Goal: Check status: Check status

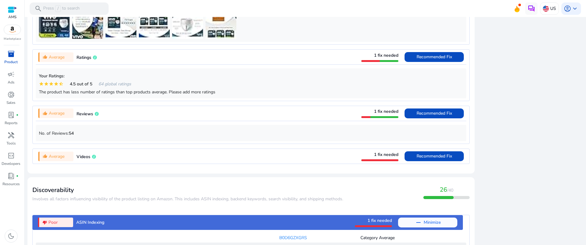
scroll to position [512, 0]
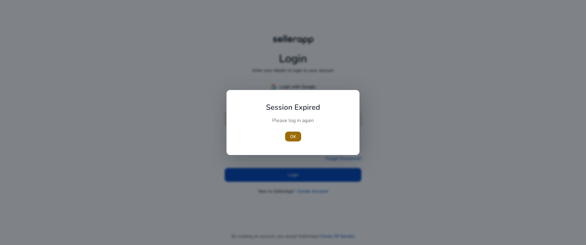
type input "**********"
click at [296, 137] on button "OK" at bounding box center [293, 137] width 16 height 10
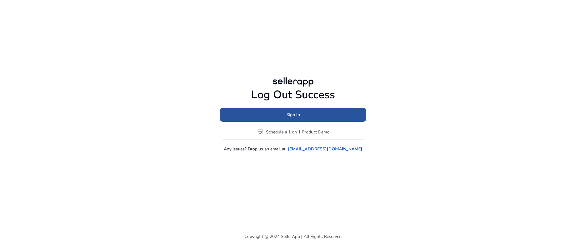
click at [296, 116] on span "Sign In" at bounding box center [293, 115] width 14 height 6
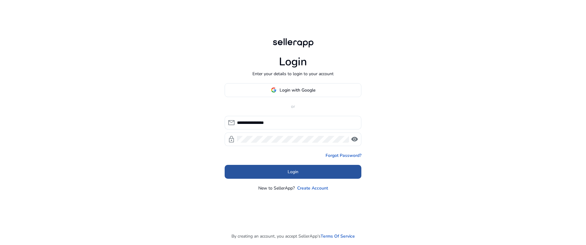
click at [291, 173] on span "Login" at bounding box center [292, 172] width 11 height 6
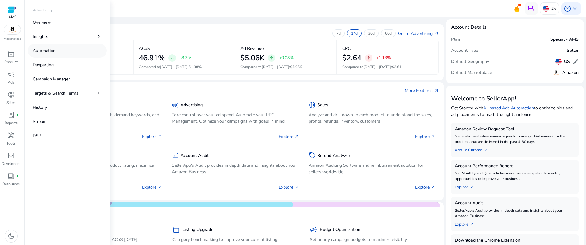
click at [47, 50] on p "Automation" at bounding box center [44, 51] width 23 height 6
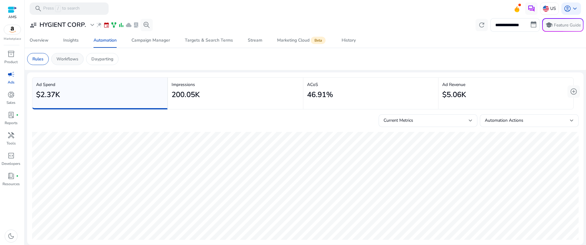
click at [57, 58] on p "Workflows" at bounding box center [67, 59] width 22 height 6
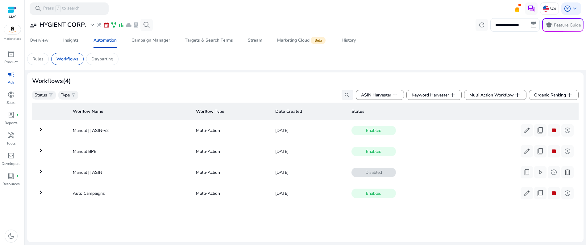
click at [39, 169] on mat-icon "keyboard_arrow_right" at bounding box center [40, 171] width 7 height 7
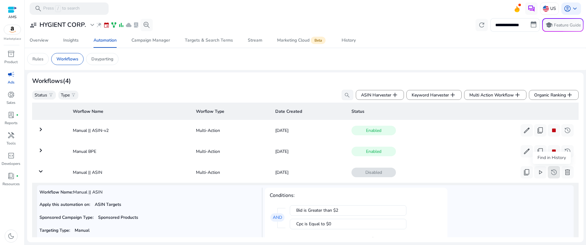
click at [551, 172] on span "history" at bounding box center [553, 172] width 7 height 7
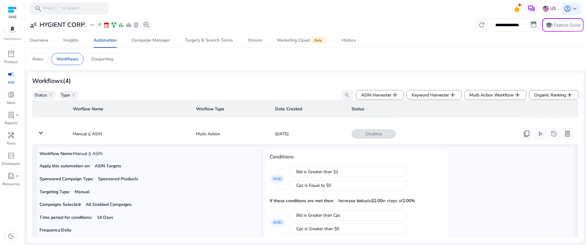
scroll to position [12, 0]
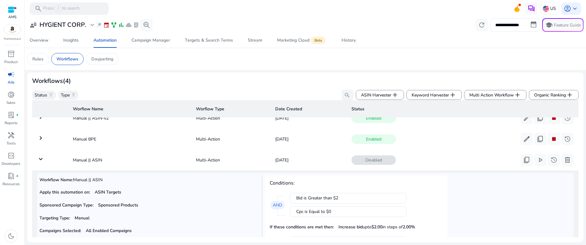
click at [39, 159] on mat-icon "keyboard_arrow_down" at bounding box center [40, 158] width 7 height 7
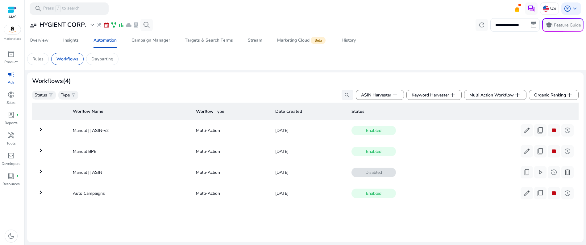
scroll to position [0, 0]
click at [111, 60] on p "Dayparting" at bounding box center [102, 59] width 22 height 6
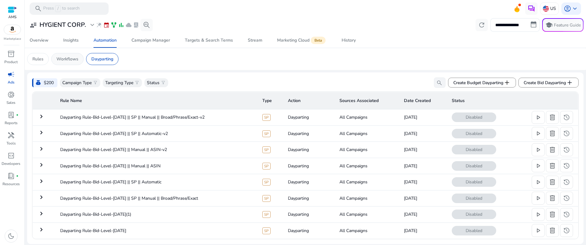
click at [66, 60] on p "Workflows" at bounding box center [67, 59] width 22 height 6
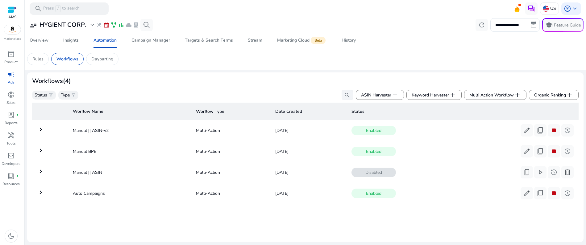
click at [42, 129] on mat-icon "keyboard_arrow_right" at bounding box center [40, 129] width 7 height 7
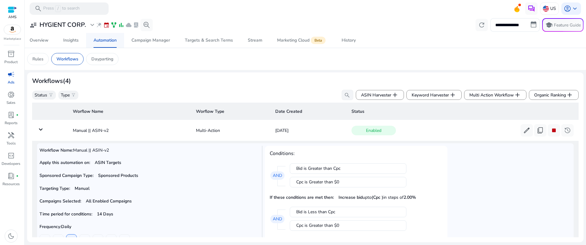
click at [106, 43] on div "Automation" at bounding box center [104, 40] width 23 height 4
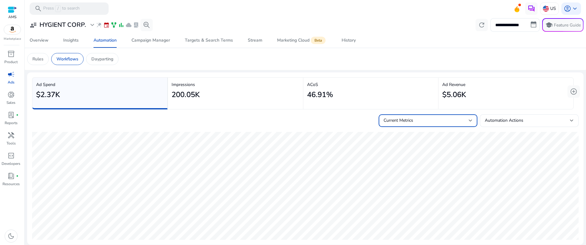
click at [431, 123] on div "Current Metrics" at bounding box center [425, 120] width 85 height 7
click at [431, 123] on div at bounding box center [293, 122] width 586 height 245
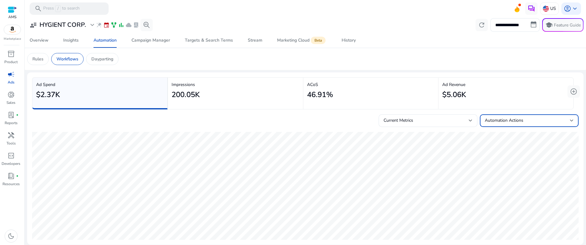
click at [499, 120] on span "Automation Actions" at bounding box center [504, 121] width 39 height 6
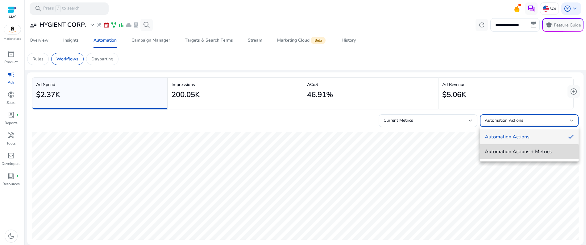
click at [506, 152] on span "Automation Actions + Metrics" at bounding box center [529, 151] width 89 height 7
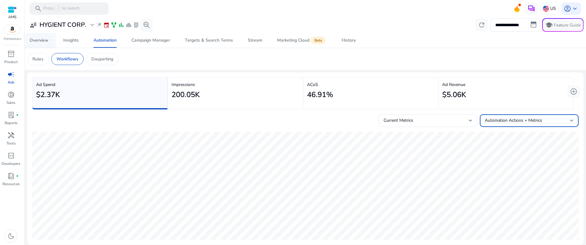
click at [42, 40] on div "Overview" at bounding box center [39, 40] width 19 height 4
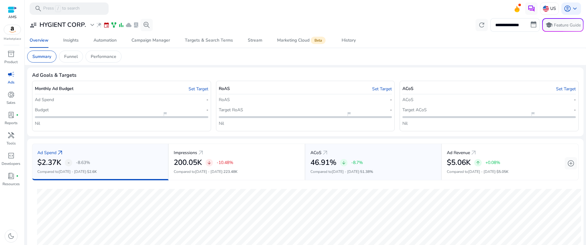
click at [400, 159] on div "46.91% arrow_downward -8.7%" at bounding box center [373, 162] width 126 height 9
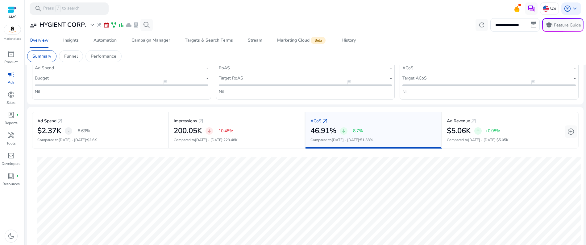
scroll to position [46, 0]
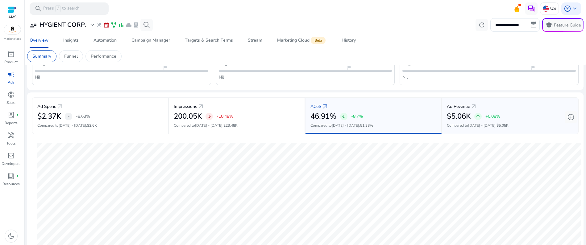
click at [469, 126] on span "[DATE] - [DATE]" at bounding box center [481, 125] width 27 height 5
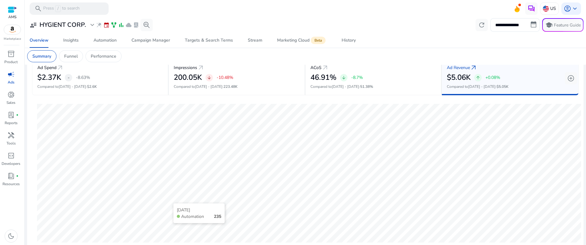
scroll to position [39, 0]
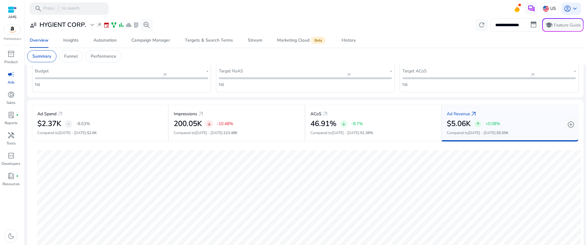
click at [531, 26] on input "**********" at bounding box center [514, 25] width 49 height 14
select select "*"
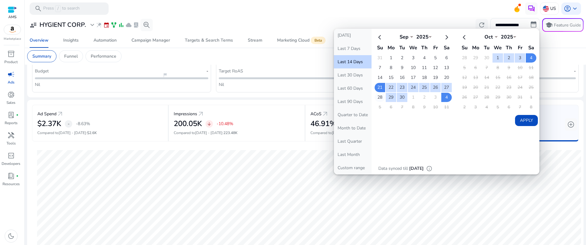
click at [378, 97] on td "28" at bounding box center [379, 97] width 10 height 9
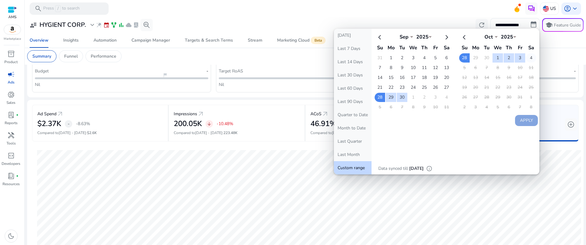
click at [528, 58] on td "4" at bounding box center [531, 57] width 10 height 9
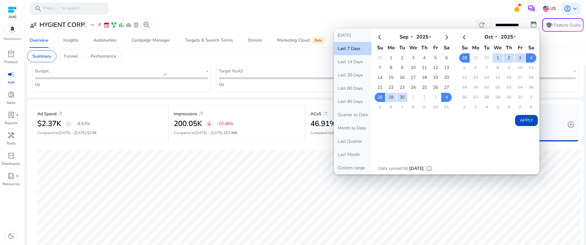
click at [530, 120] on button "Apply" at bounding box center [526, 120] width 23 height 11
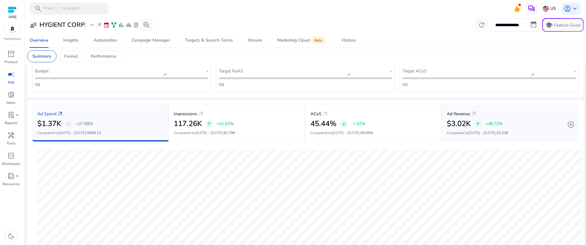
drag, startPoint x: 426, startPoint y: 119, endPoint x: 475, endPoint y: 118, distance: 49.1
click at [475, 118] on span "arrow_outward" at bounding box center [473, 113] width 7 height 7
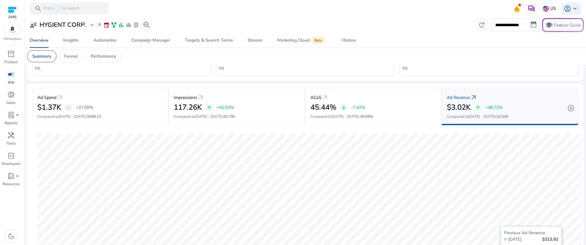
scroll to position [0, 0]
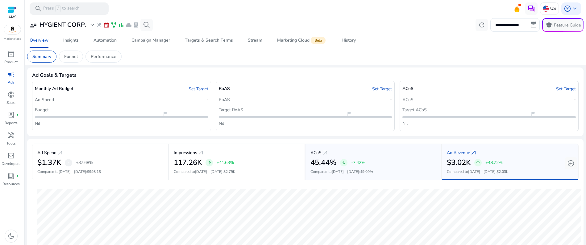
click at [373, 162] on div "45.44% arrow_downward -7.42%" at bounding box center [373, 162] width 126 height 9
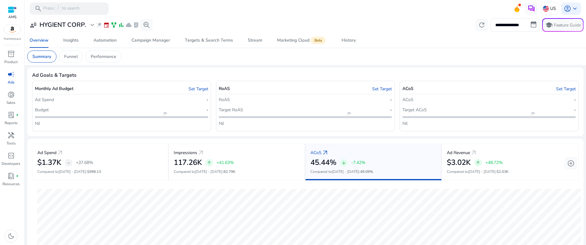
click at [418, 10] on mat-toolbar "search Press / to search US account_circle keyboard_arrow_down" at bounding box center [305, 8] width 561 height 17
